Goal: Transaction & Acquisition: Purchase product/service

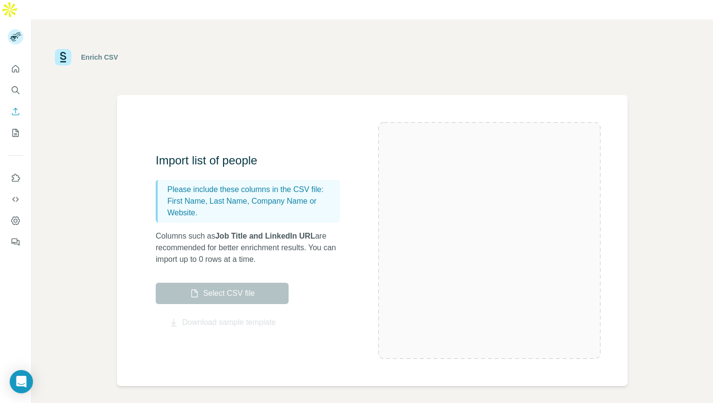
click at [234, 283] on label "Select CSV file" at bounding box center [222, 293] width 133 height 21
click at [242, 230] on p "Columns such as Job Title and LinkedIn URL are recommended for better enrichmen…" at bounding box center [253, 247] width 194 height 35
click at [239, 301] on div "Select CSV file Download sample template" at bounding box center [222, 306] width 133 height 46
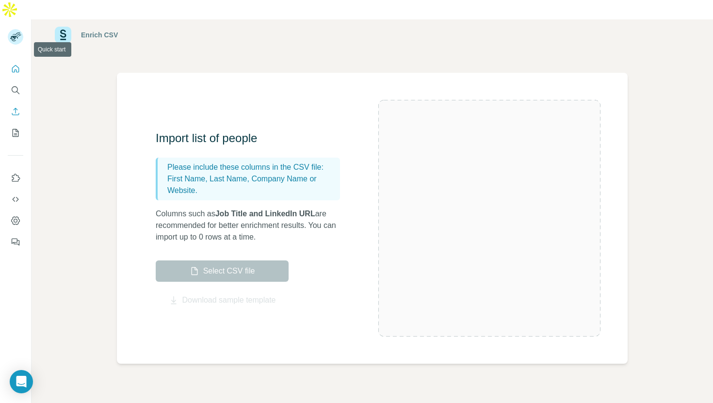
click at [18, 64] on icon "Quick start" at bounding box center [16, 69] width 10 height 10
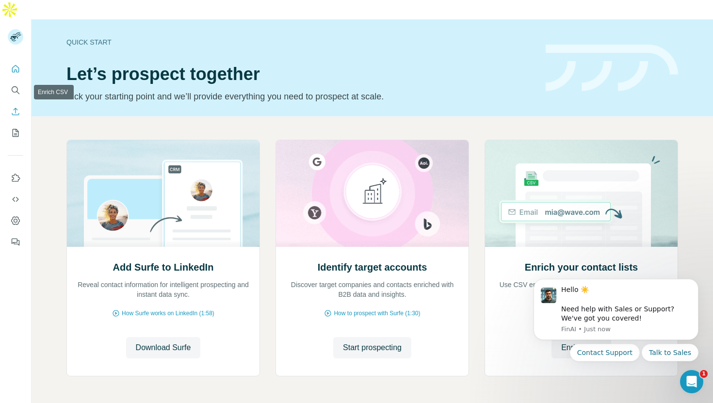
click at [17, 108] on icon "Enrich CSV" at bounding box center [15, 111] width 7 height 7
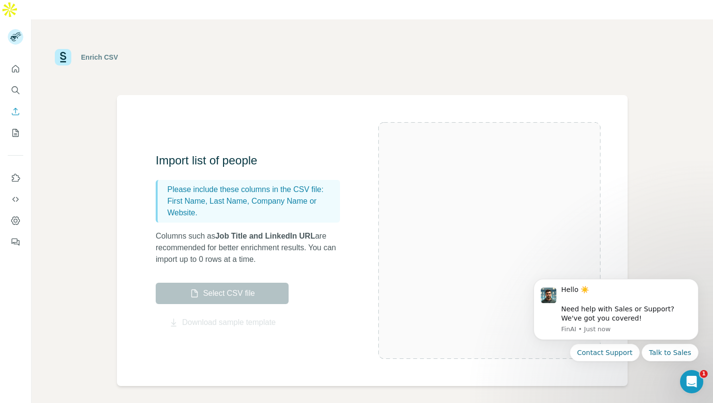
click at [232, 257] on div "Import list of people Please include these columns in the CSV file: First Name,…" at bounding box center [267, 241] width 223 height 176
click at [247, 317] on div "Import list of people Please include these columns in the CSV file: First Name,…" at bounding box center [372, 240] width 511 height 291
click at [239, 283] on label "Select CSV file" at bounding box center [222, 293] width 133 height 21
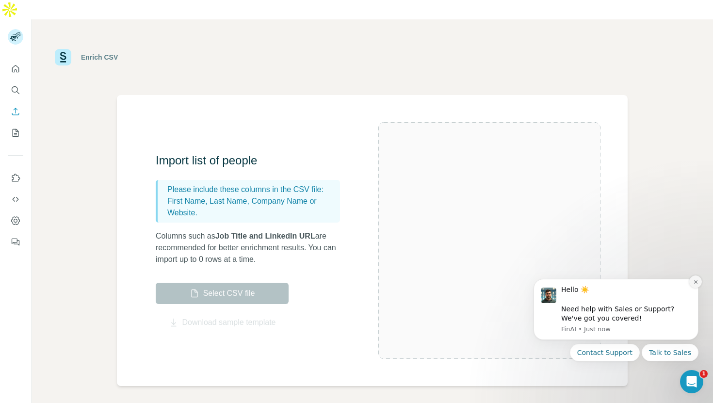
click at [692, 280] on button "Dismiss notification" at bounding box center [695, 282] width 13 height 13
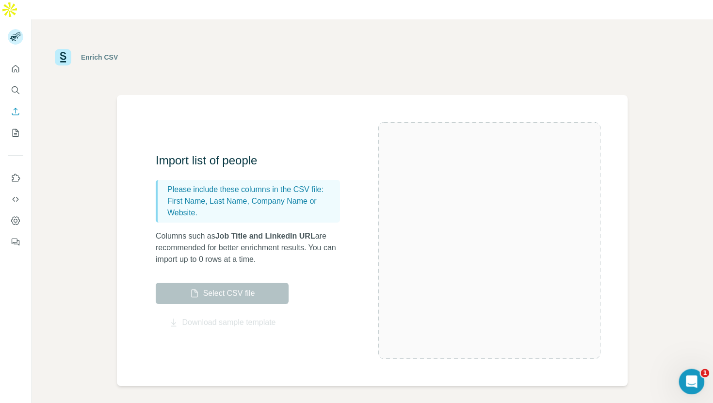
click at [690, 383] on icon "Open Intercom Messenger" at bounding box center [690, 381] width 16 height 16
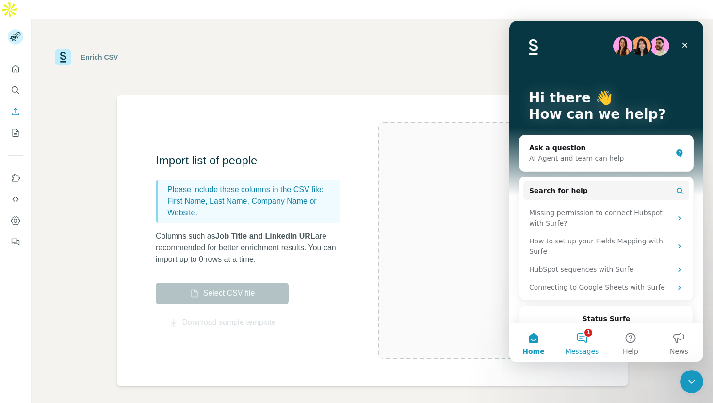
click at [590, 341] on button "1 Messages" at bounding box center [582, 343] width 49 height 39
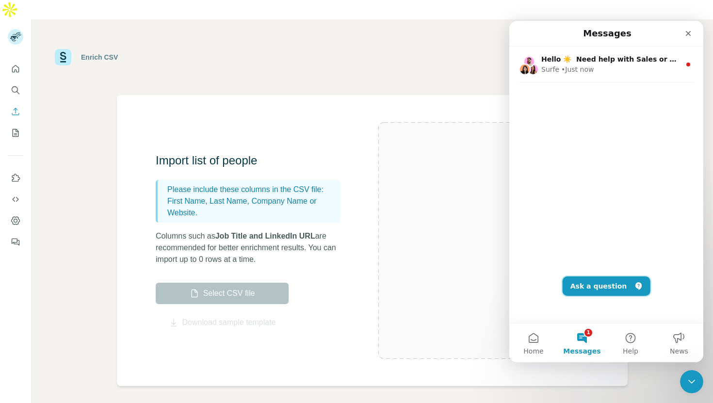
click at [602, 282] on button "Ask a question" at bounding box center [607, 285] width 88 height 19
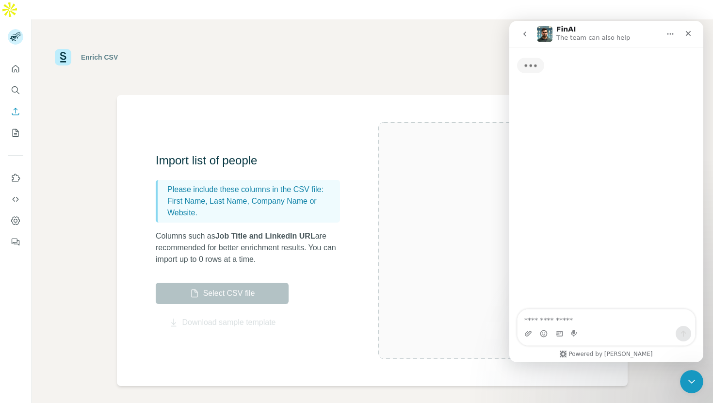
click at [586, 327] on div "Intercom messenger" at bounding box center [607, 334] width 178 height 16
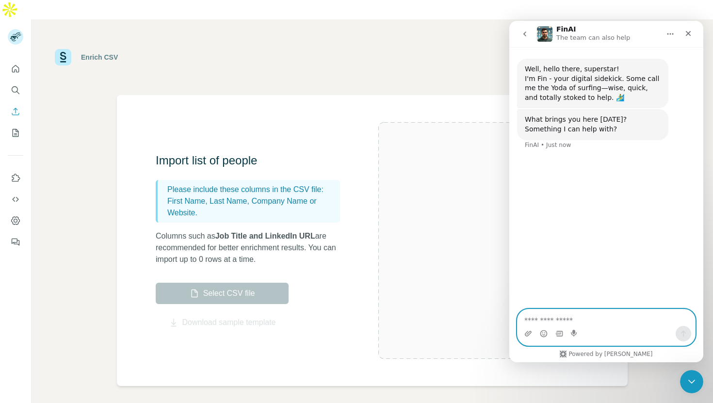
click at [579, 322] on textarea "Ask a question…" at bounding box center [607, 317] width 178 height 16
type textarea "**********"
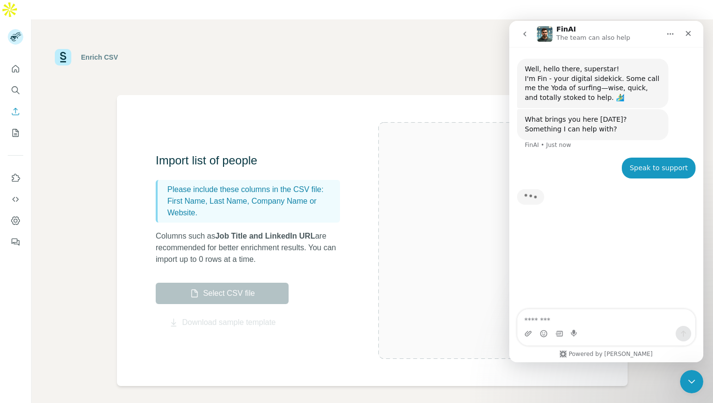
click at [581, 320] on textarea "Message…" at bounding box center [607, 317] width 178 height 16
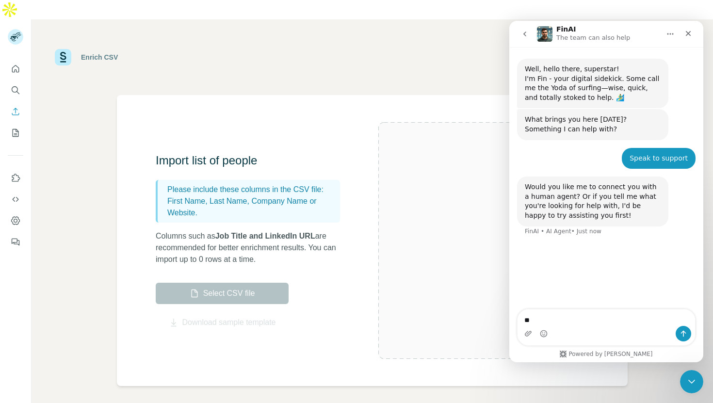
type textarea "*"
type textarea "*********"
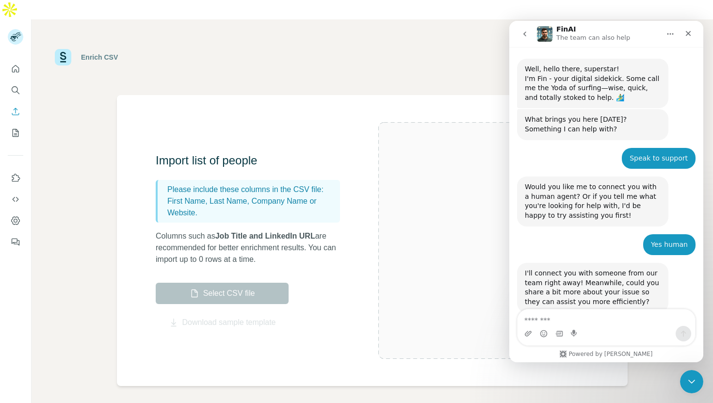
scroll to position [23, 0]
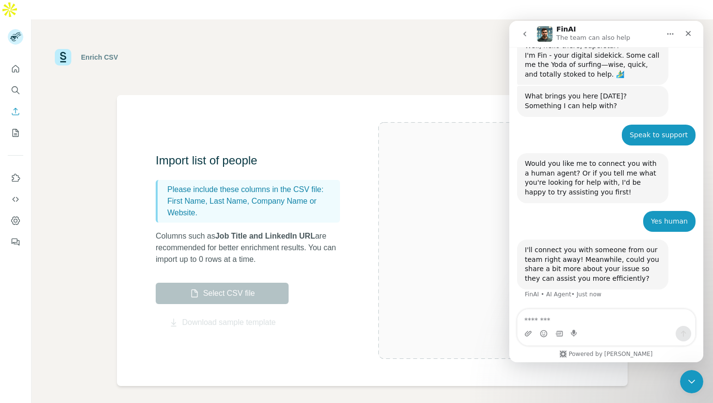
click at [574, 321] on textarea "Message…" at bounding box center [607, 317] width 178 height 16
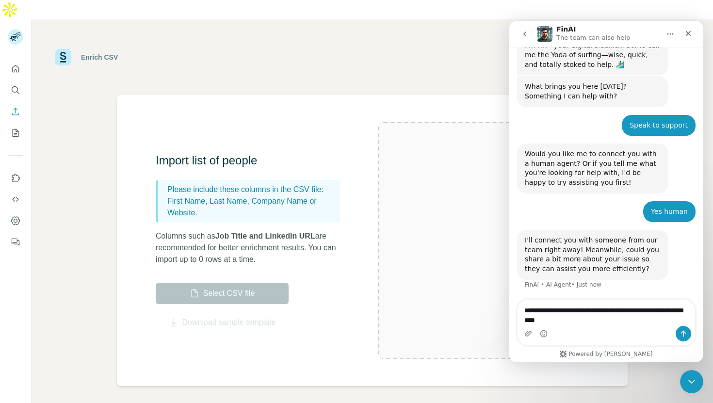
type textarea "**********"
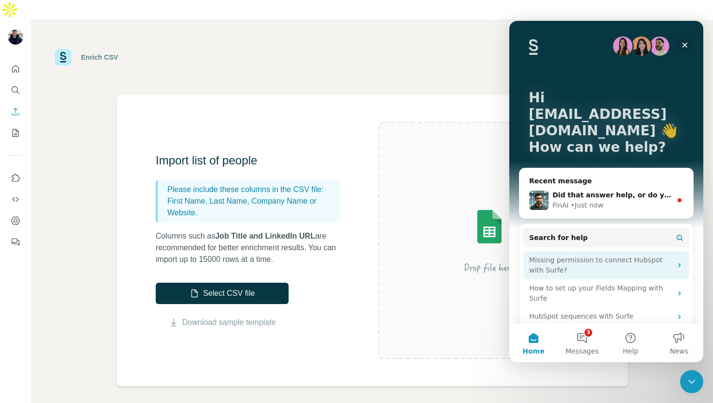
scroll to position [104, 0]
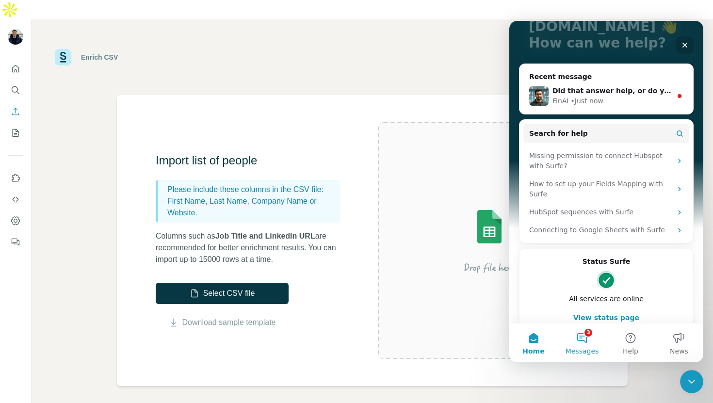
click at [578, 346] on button "3 Messages" at bounding box center [582, 343] width 49 height 39
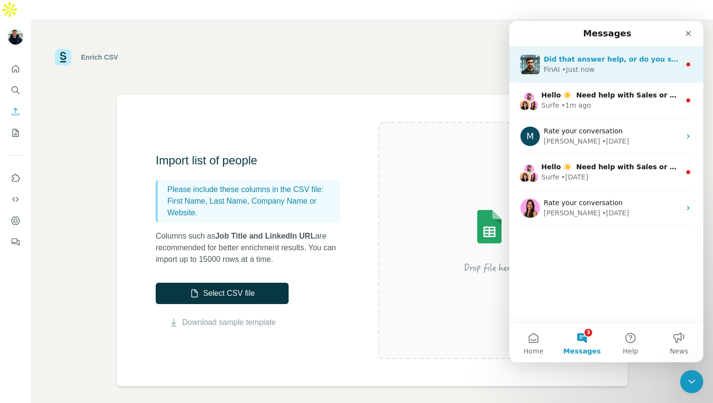
click at [617, 71] on div "FinAI • Just now" at bounding box center [612, 70] width 137 height 10
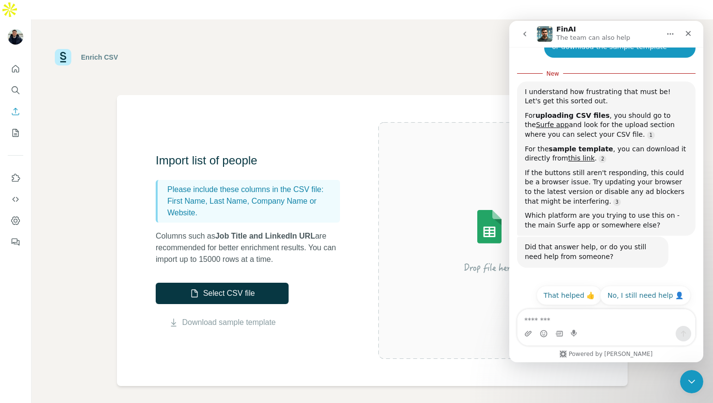
scroll to position [296, 0]
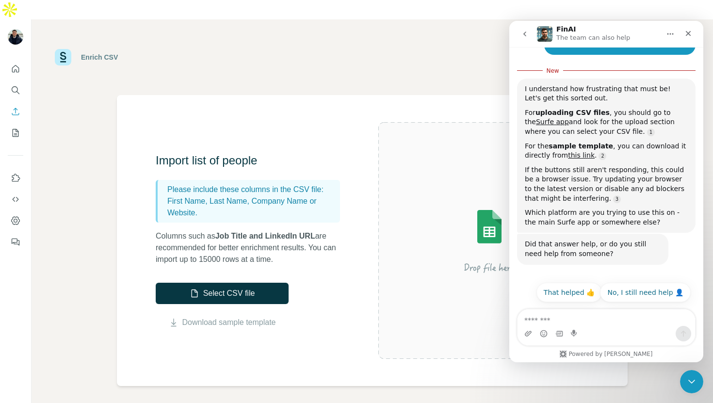
click at [582, 322] on textarea "Message…" at bounding box center [607, 317] width 178 height 16
click at [246, 317] on link "Download sample template" at bounding box center [229, 323] width 94 height 12
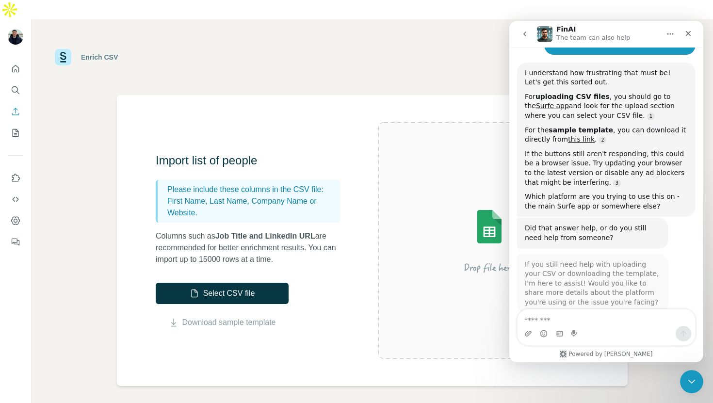
scroll to position [316, 0]
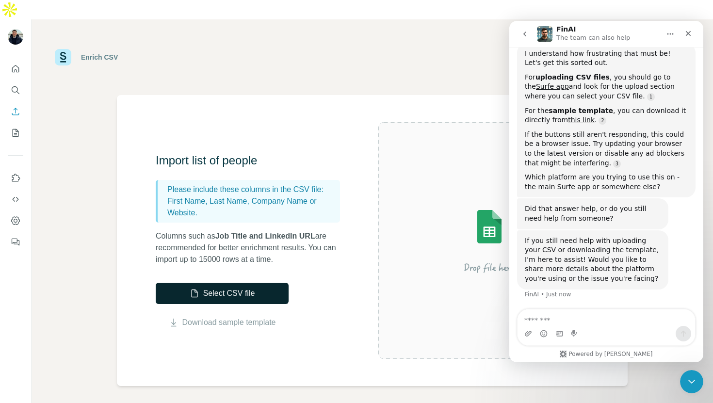
click at [241, 283] on button "Select CSV file" at bounding box center [222, 293] width 133 height 21
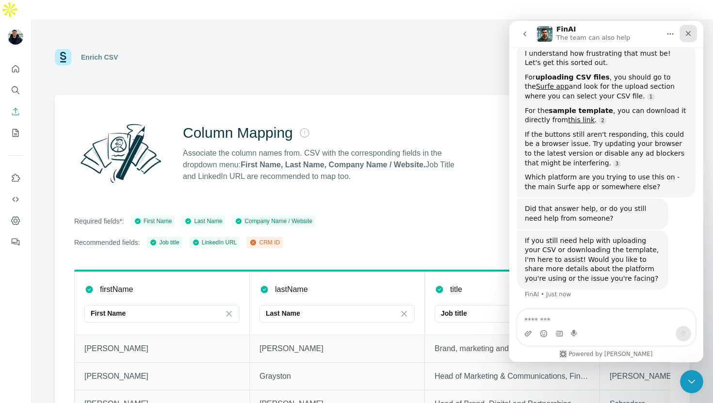
click at [685, 36] on icon "Close" at bounding box center [688, 34] width 8 height 8
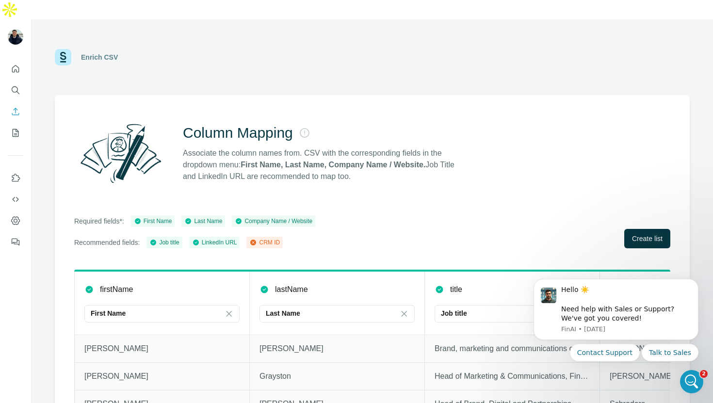
scroll to position [13, 0]
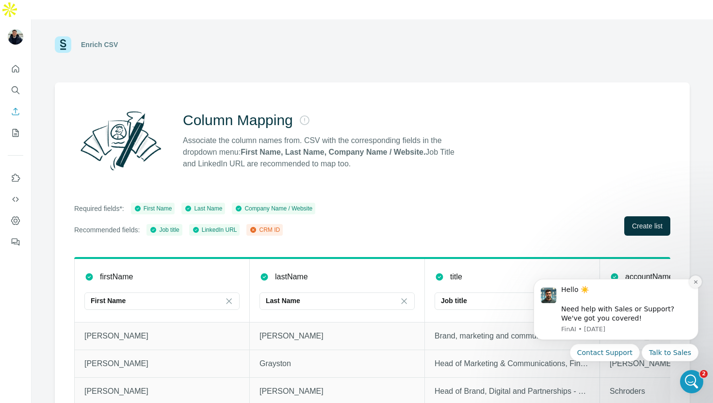
click at [695, 281] on icon "Dismiss notification" at bounding box center [695, 281] width 3 height 3
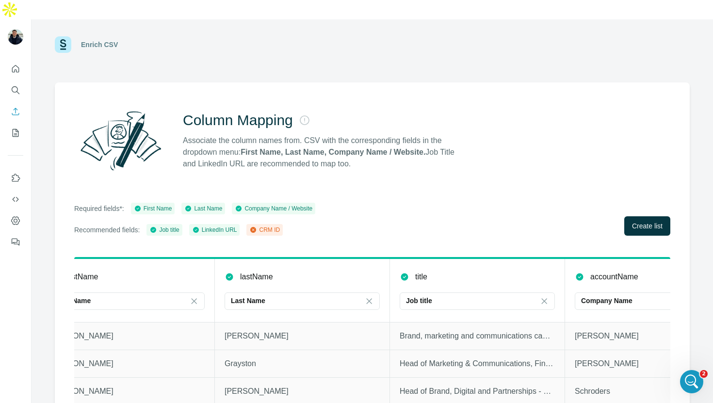
scroll to position [0, 0]
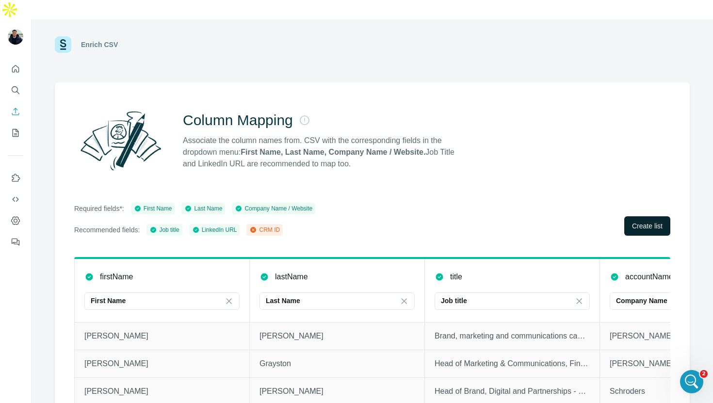
click at [649, 221] on span "Create list" at bounding box center [647, 226] width 31 height 10
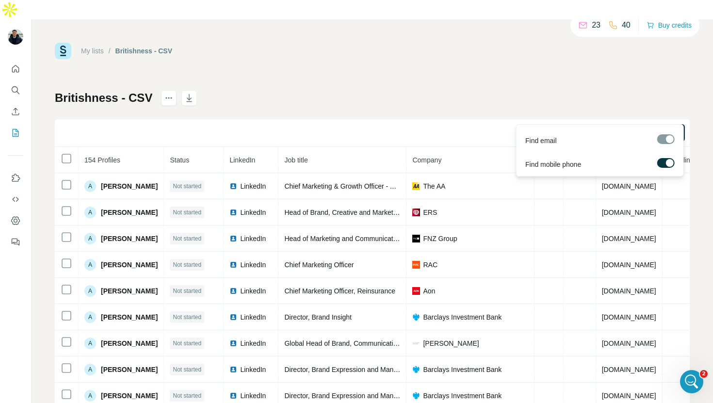
click at [665, 161] on label at bounding box center [665, 163] width 17 height 10
click at [651, 128] on span "Find all emails (154)" at bounding box center [646, 133] width 61 height 10
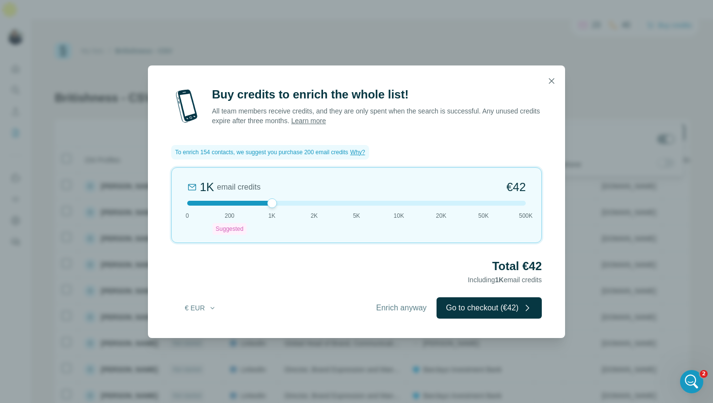
drag, startPoint x: 229, startPoint y: 205, endPoint x: 257, endPoint y: 206, distance: 27.7
click at [257, 206] on div "1K email credits €42 0 200 Suggested 1K 2K 5K 10K 20K 50K 500K" at bounding box center [356, 205] width 371 height 76
drag, startPoint x: 272, startPoint y: 206, endPoint x: 259, endPoint y: 196, distance: 15.9
click at [259, 196] on div "1K email credits €42 0 200 Suggested 1K 2K 5K 10K 20K 50K 500K" at bounding box center [356, 205] width 371 height 76
click at [477, 310] on button "Go to checkout (€42)" at bounding box center [489, 307] width 105 height 21
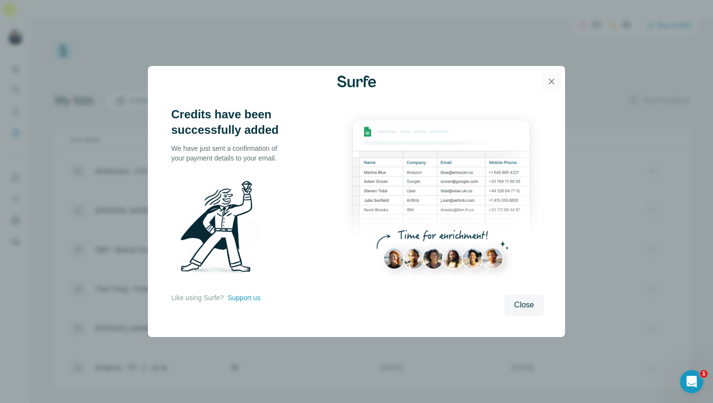
click at [552, 79] on icon "button" at bounding box center [552, 82] width 10 height 10
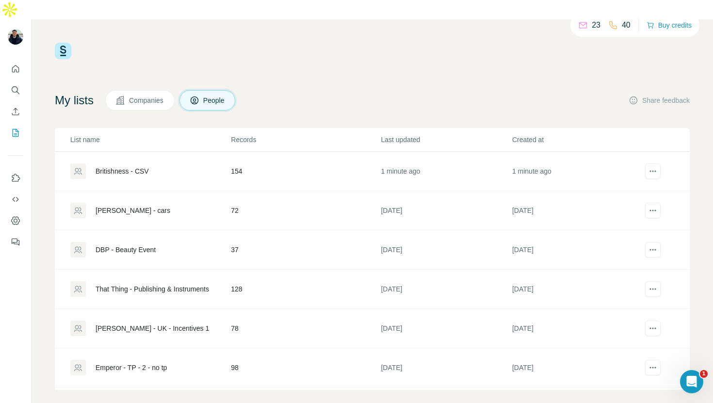
click at [130, 166] on div "Britishness - CSV" at bounding box center [122, 171] width 53 height 10
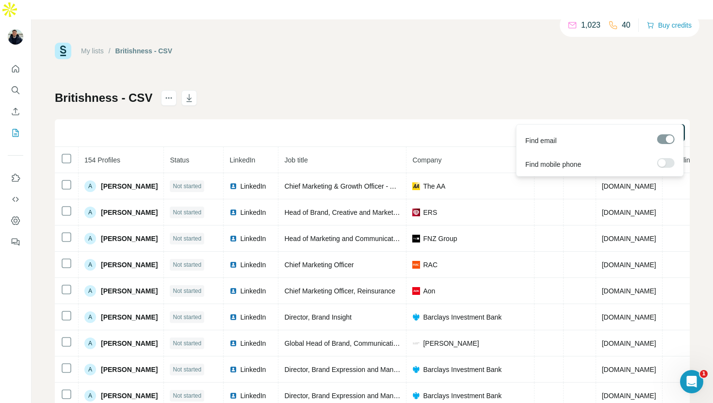
click at [649, 128] on span "Find all emails (154)" at bounding box center [646, 133] width 61 height 10
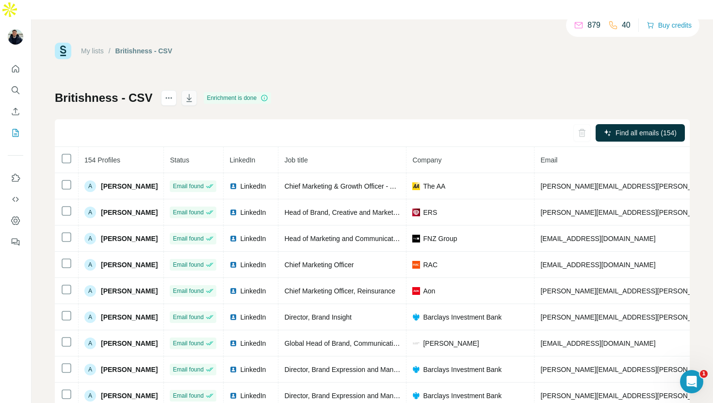
click at [187, 97] on icon "button" at bounding box center [189, 98] width 5 height 3
click at [191, 90] on button "button" at bounding box center [189, 98] width 16 height 16
